Goal: Find specific page/section: Find specific page/section

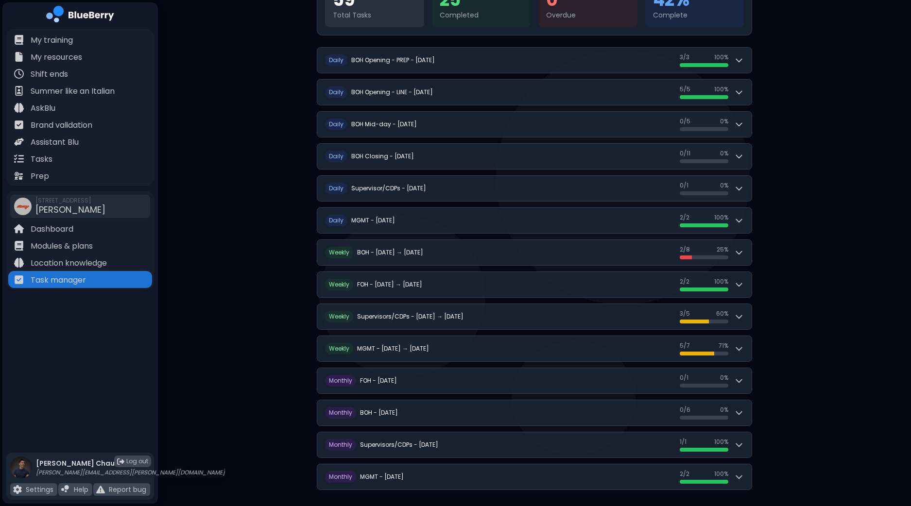
scroll to position [148, 0]
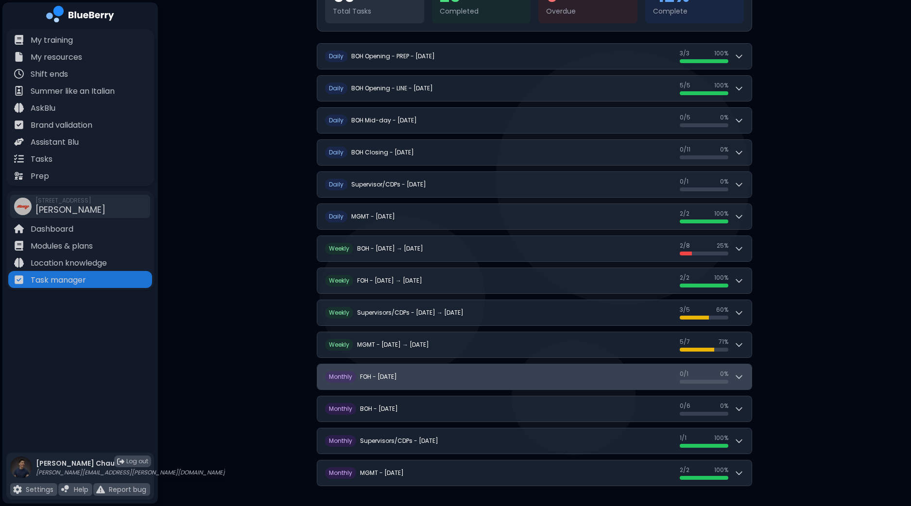
click at [743, 381] on button "M onthly FOH - [DATE] 0 / 1 0 / 1 0 %" at bounding box center [534, 376] width 434 height 25
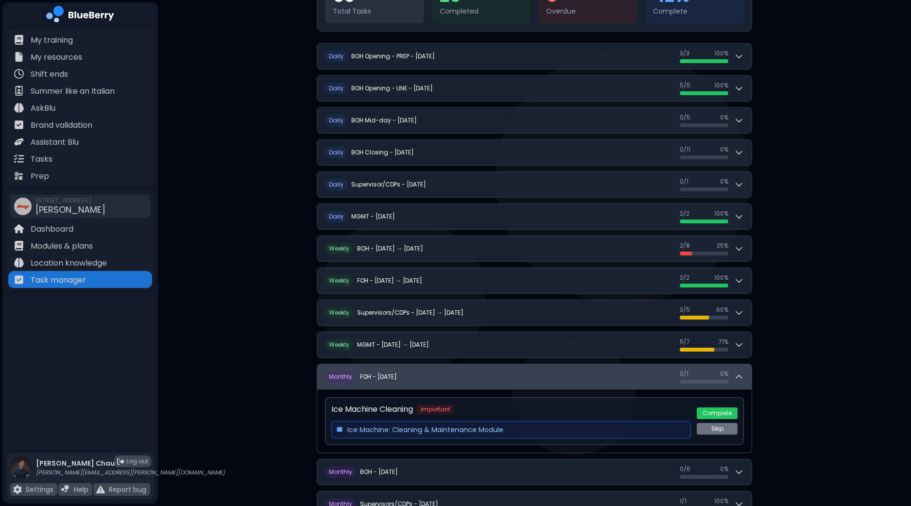
click at [743, 381] on button "M onthly FOH - [DATE] 0 / 1 0 / 1 0 %" at bounding box center [534, 376] width 434 height 25
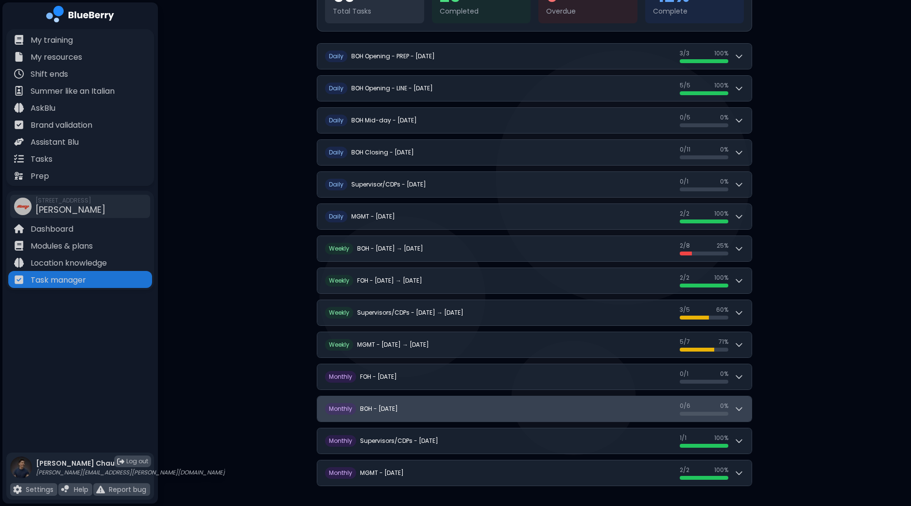
click at [739, 406] on icon at bounding box center [739, 409] width 10 height 10
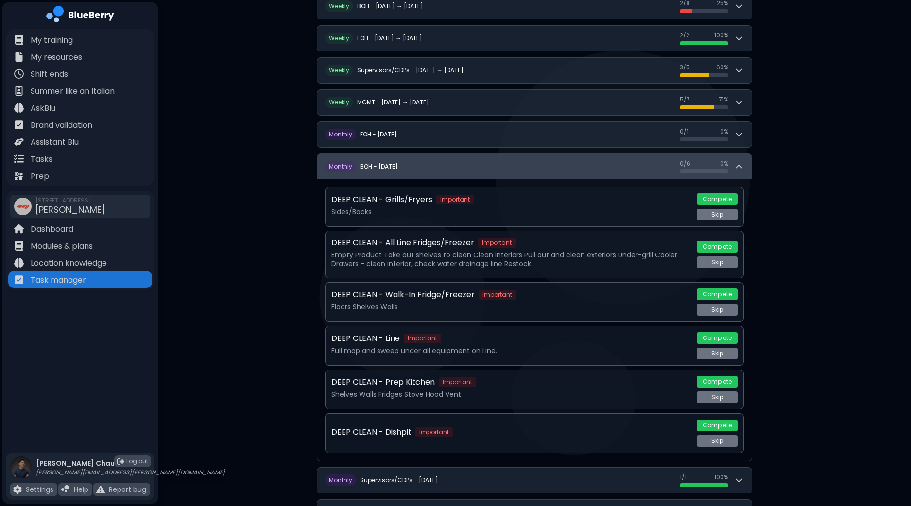
scroll to position [391, 0]
click at [737, 165] on icon at bounding box center [739, 166] width 10 height 10
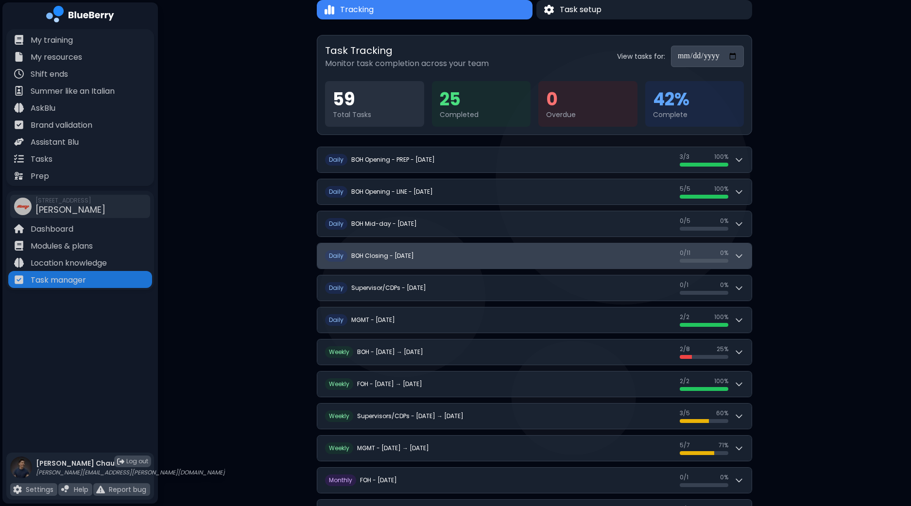
scroll to position [27, 0]
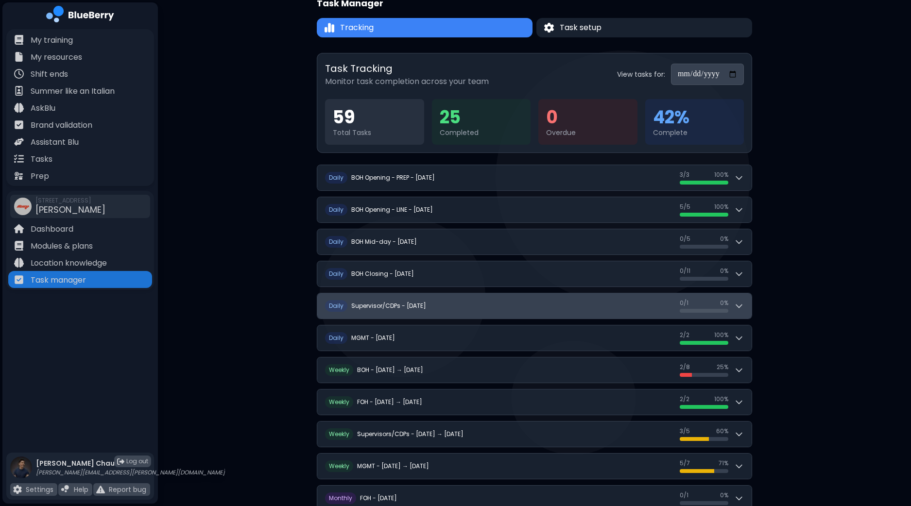
click at [739, 309] on div "0 / 1 0 / 1 0 %" at bounding box center [712, 306] width 64 height 14
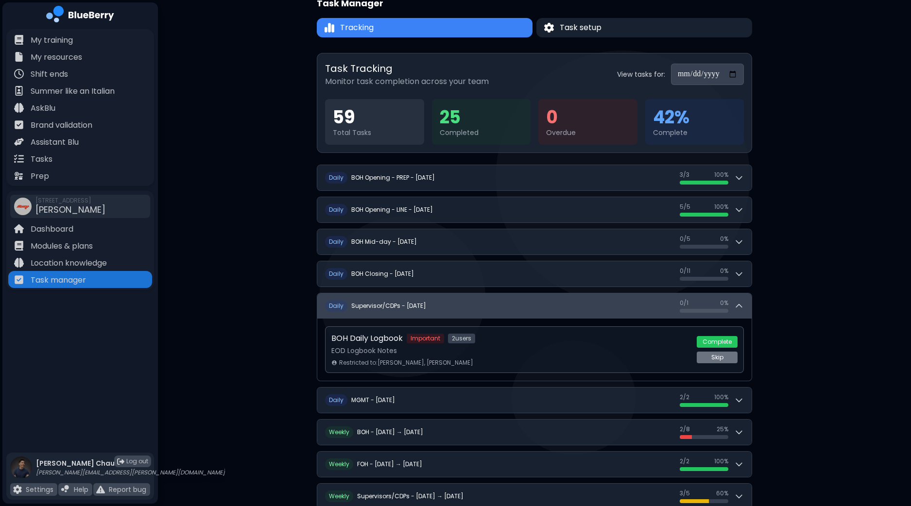
click at [739, 309] on div "0 / 1 0 / 1 0 %" at bounding box center [712, 306] width 64 height 14
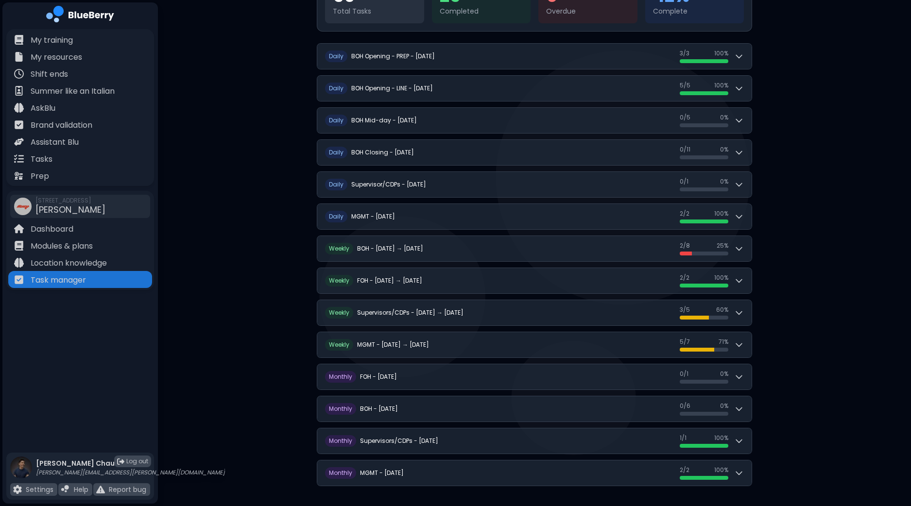
scroll to position [148, 0]
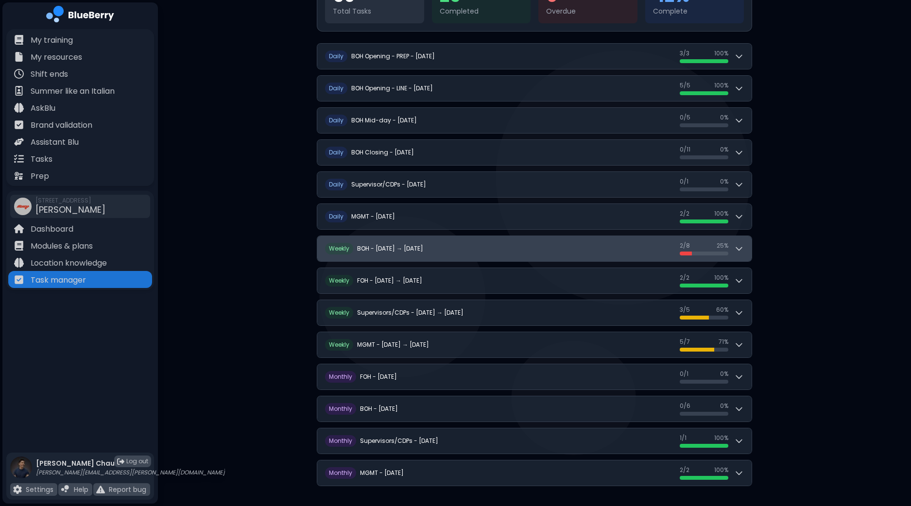
click at [739, 251] on icon at bounding box center [739, 249] width 10 height 10
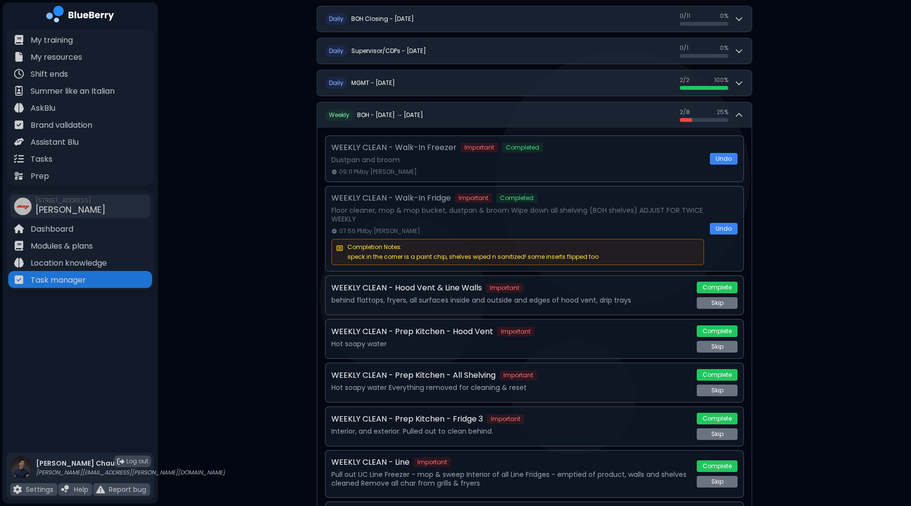
scroll to position [270, 0]
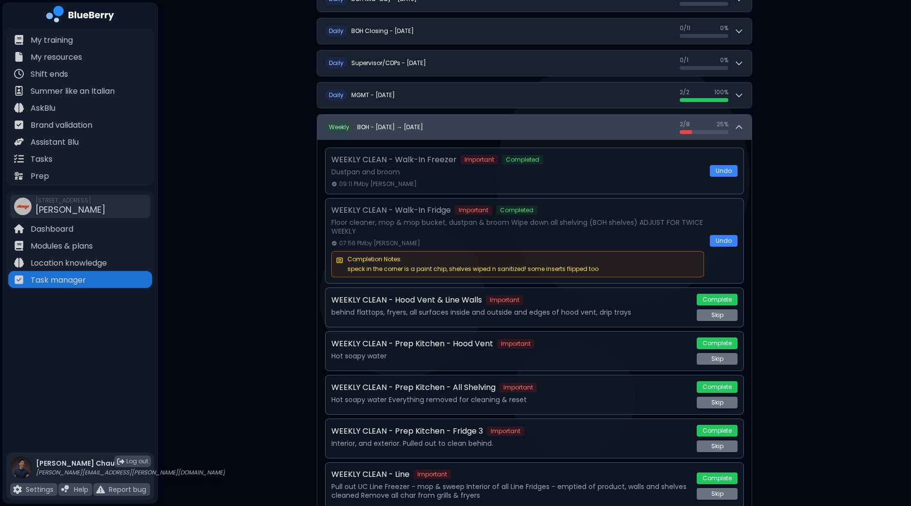
click at [741, 125] on icon at bounding box center [739, 127] width 10 height 10
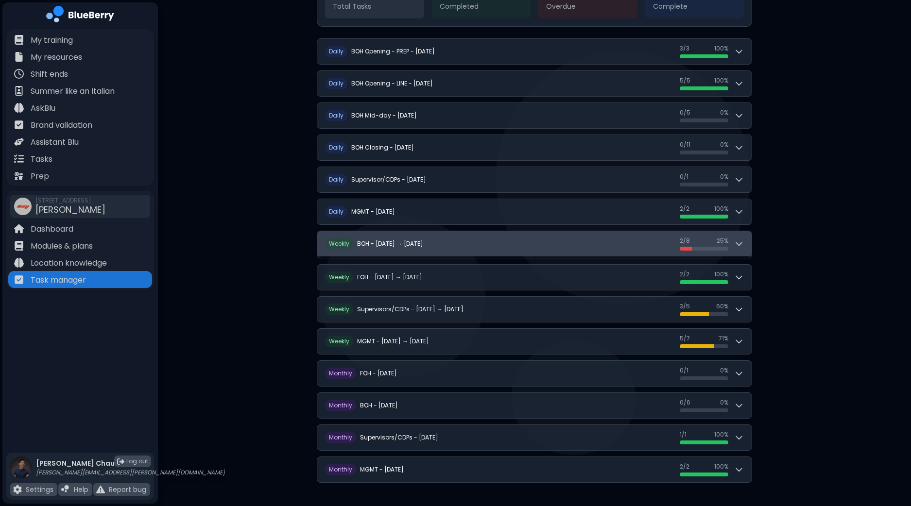
scroll to position [148, 0]
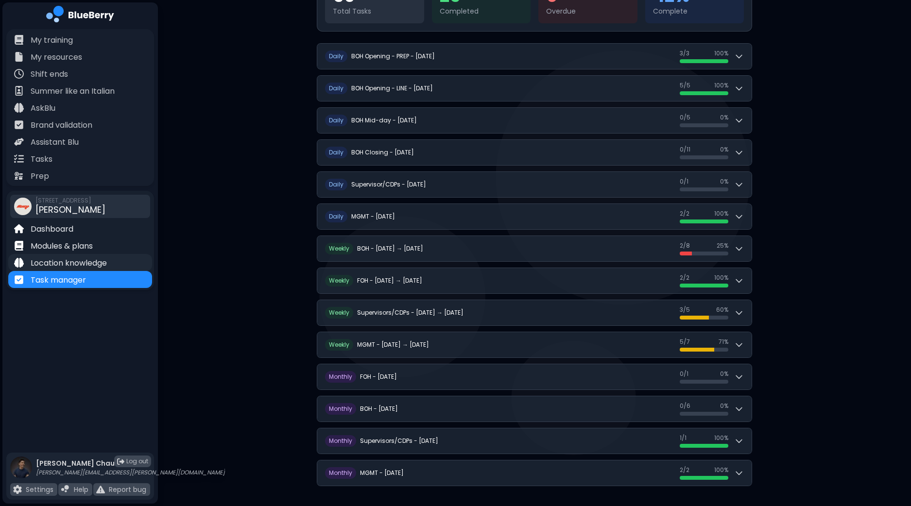
click at [70, 264] on p "Location knowledge" at bounding box center [69, 263] width 76 height 12
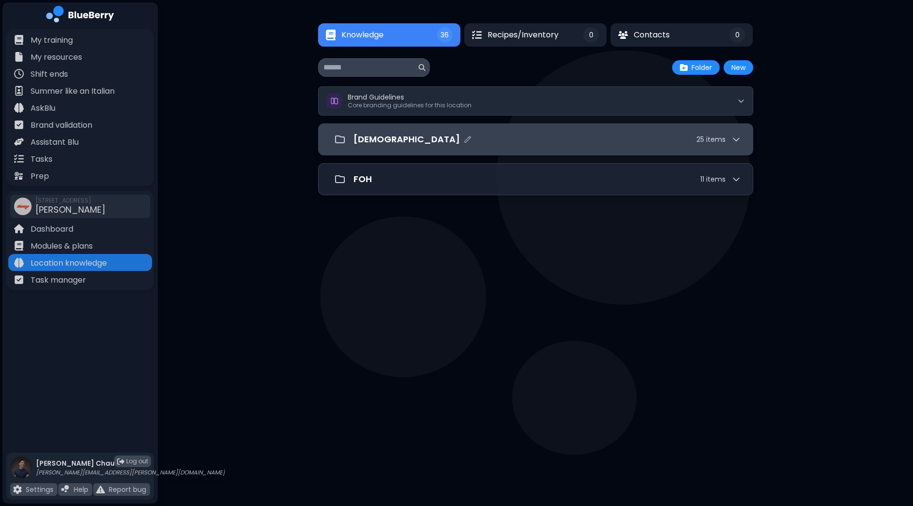
click at [411, 131] on div "[DEMOGRAPHIC_DATA] 25 item s" at bounding box center [535, 139] width 411 height 19
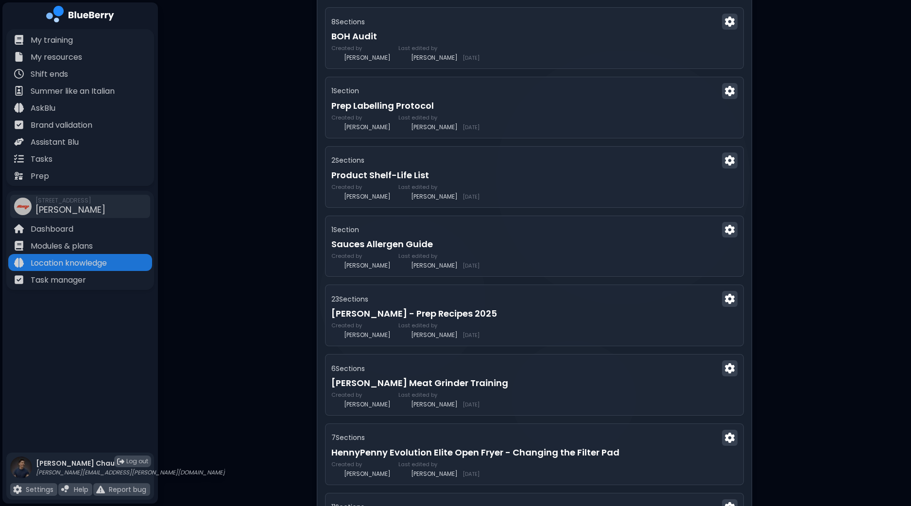
scroll to position [850, 0]
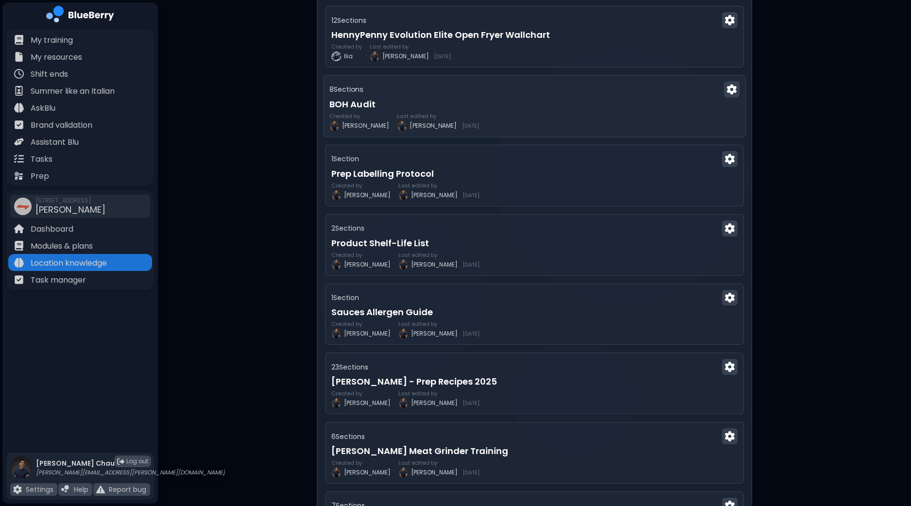
click at [608, 91] on div "8 Section s" at bounding box center [534, 90] width 410 height 16
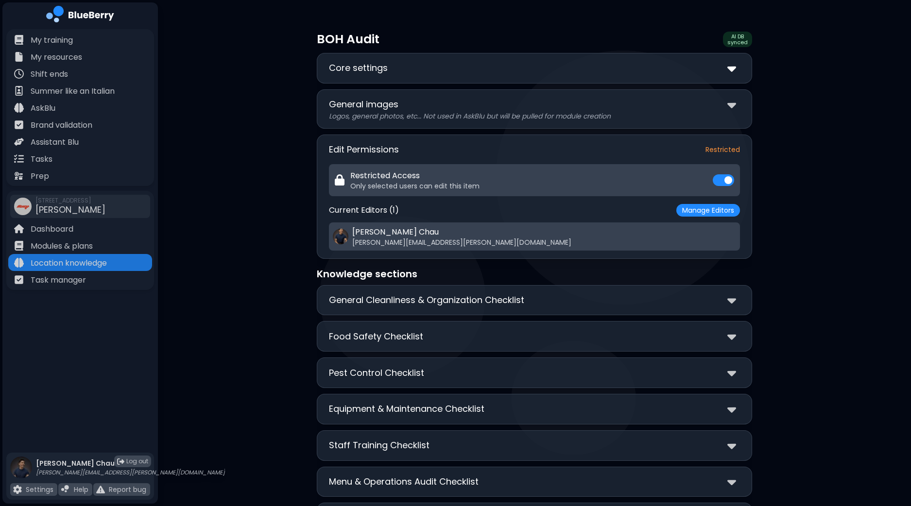
click at [732, 72] on img at bounding box center [731, 68] width 9 height 14
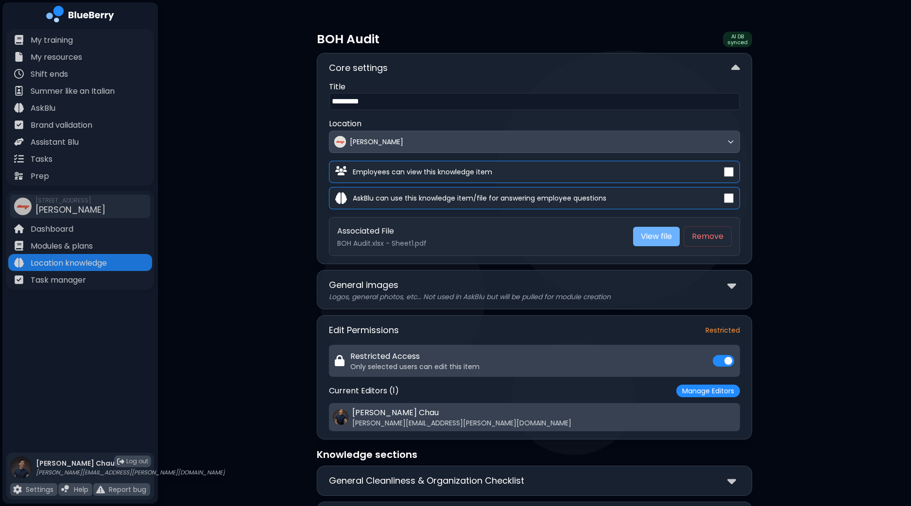
click at [657, 239] on link "View file" at bounding box center [656, 236] width 47 height 19
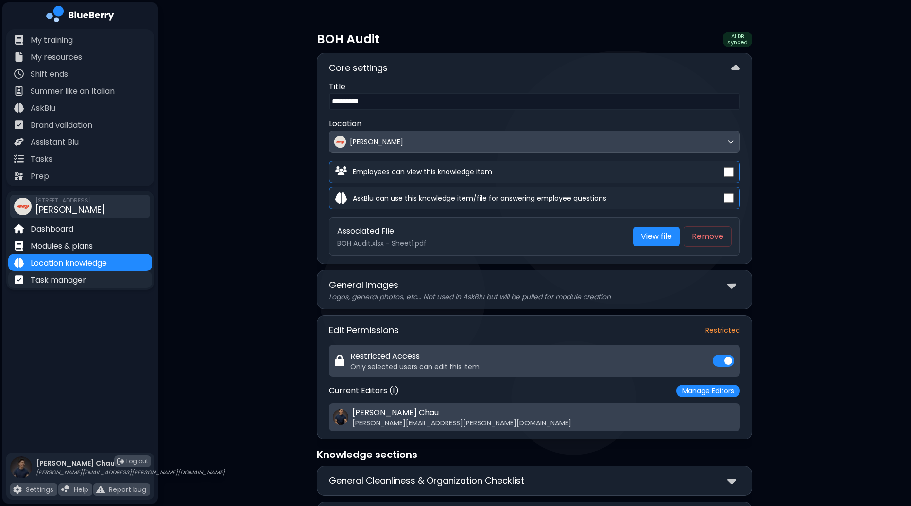
click at [58, 283] on p "Task manager" at bounding box center [58, 280] width 55 height 12
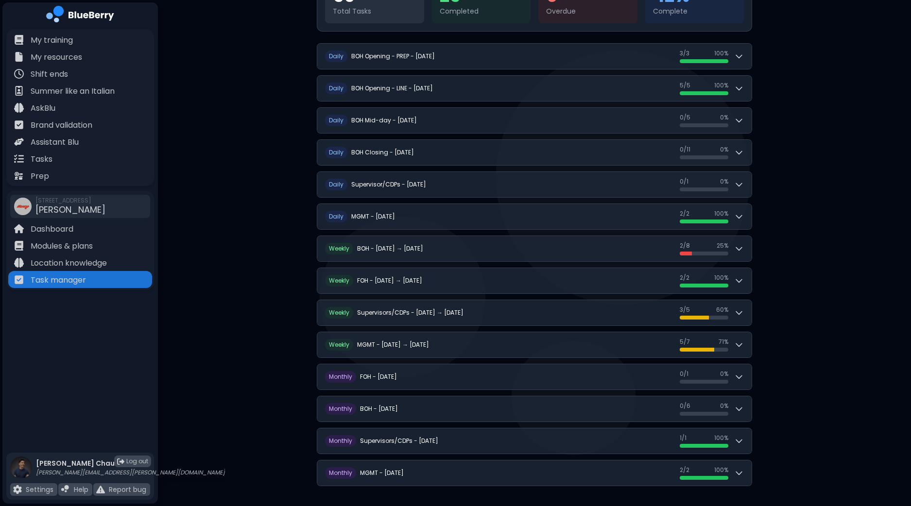
scroll to position [148, 0]
